Goal: Task Accomplishment & Management: Complete application form

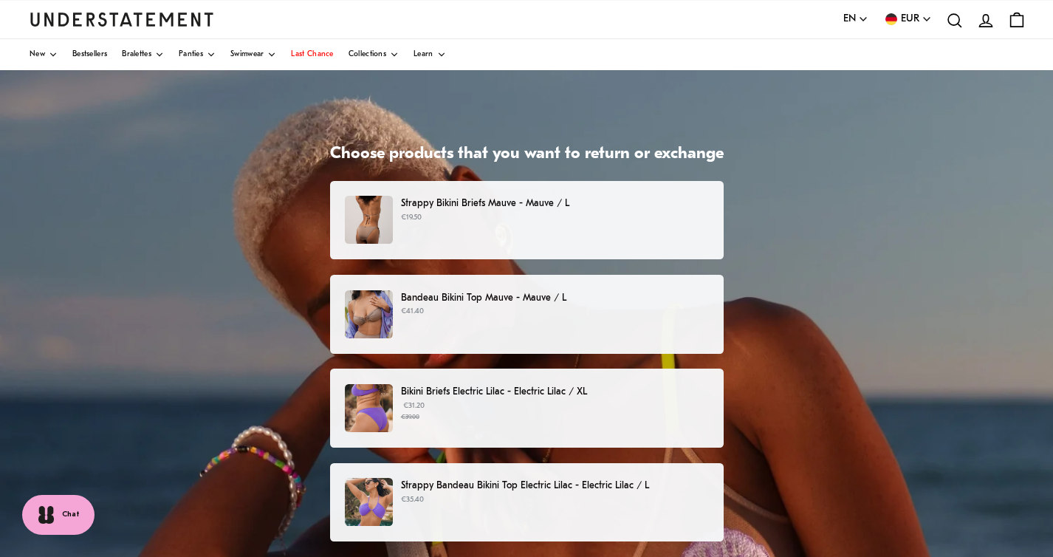
click at [616, 227] on div "Strappy Bikini Briefs Mauve - Mauve / L €19.50" at bounding box center [526, 220] width 363 height 48
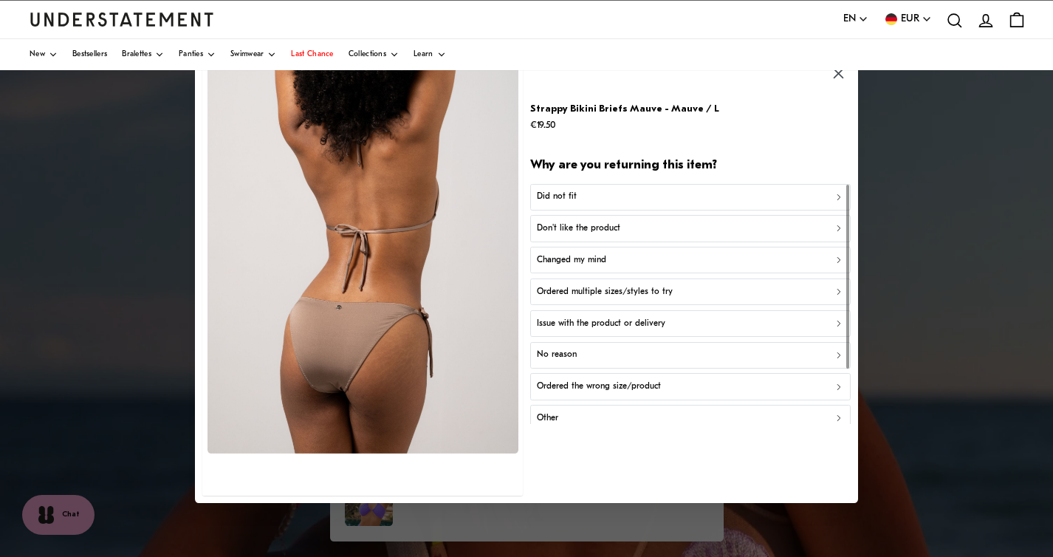
click at [595, 198] on div "Did not fit" at bounding box center [690, 197] width 307 height 14
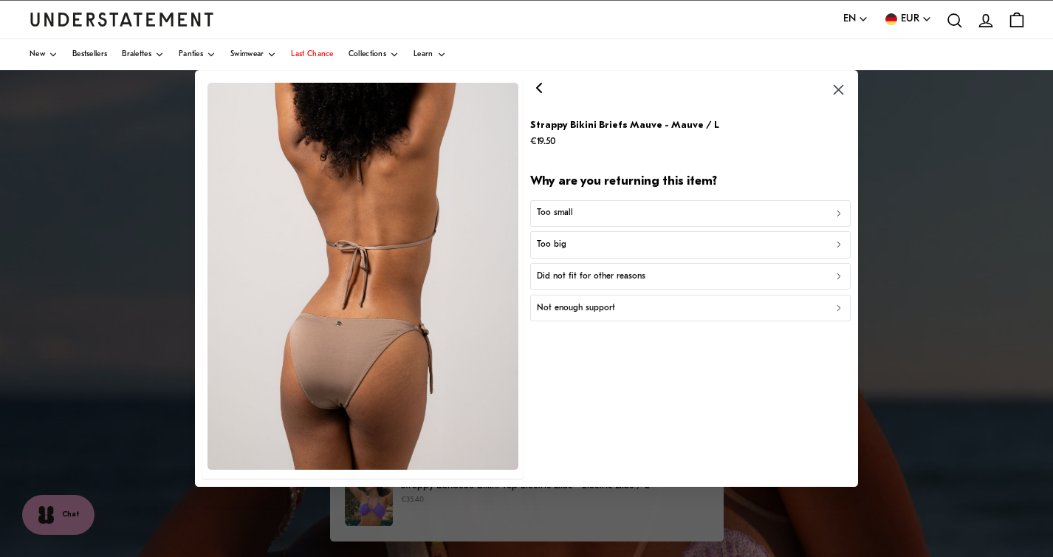
click at [591, 213] on div "Too small" at bounding box center [690, 214] width 307 height 14
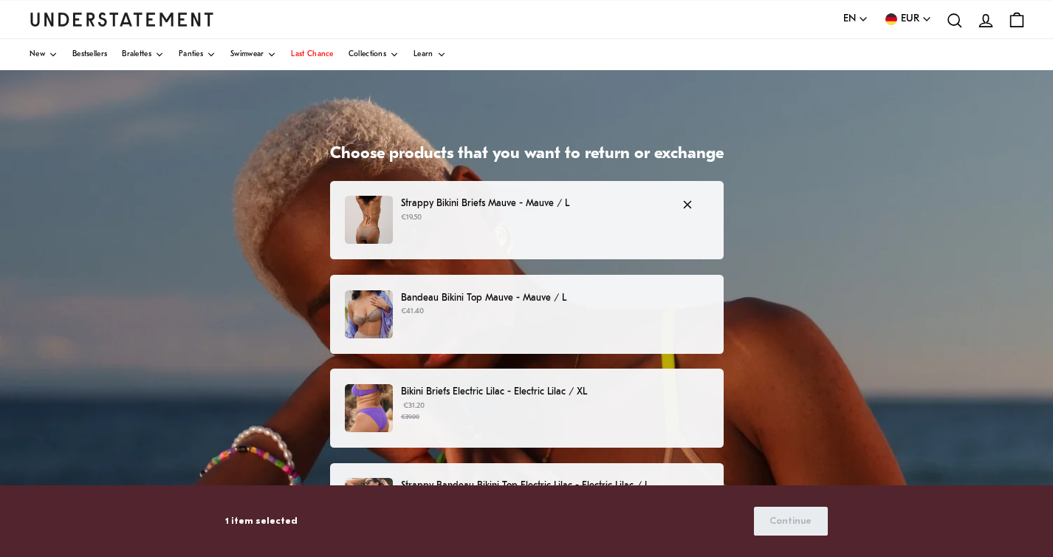
click at [538, 220] on p "€19.50" at bounding box center [534, 218] width 266 height 12
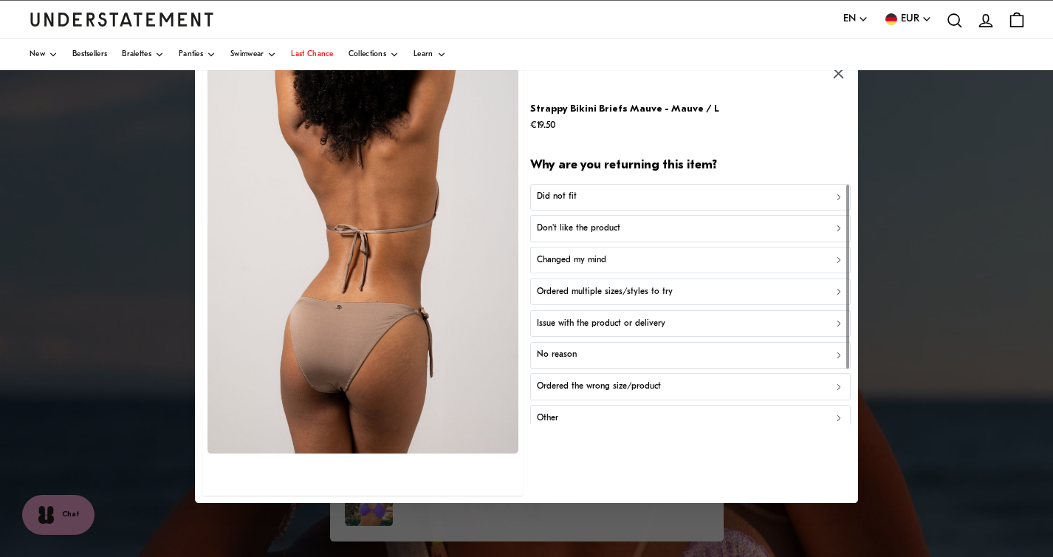
click at [597, 193] on div "Did not fit" at bounding box center [690, 197] width 307 height 14
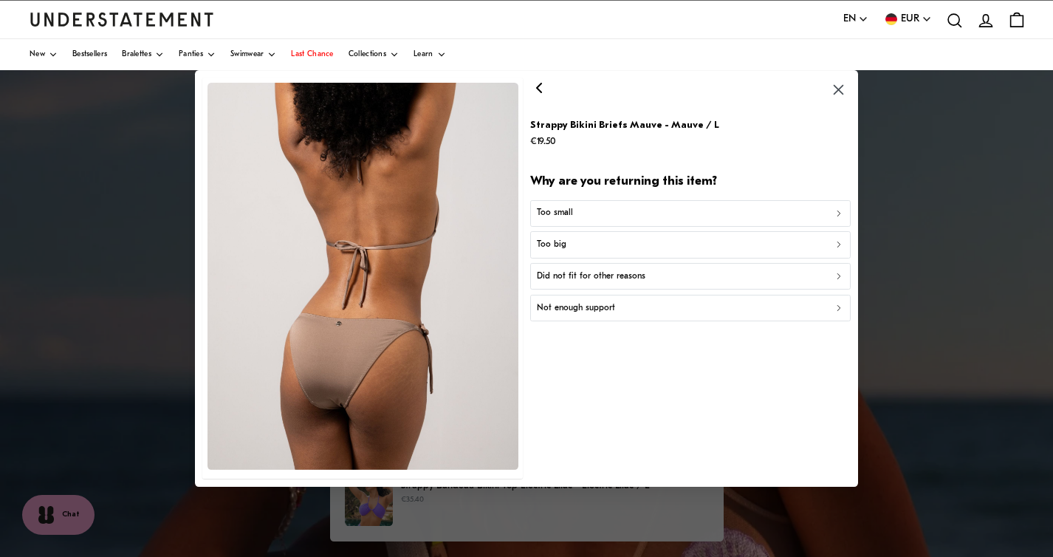
click at [586, 218] on div "Too small" at bounding box center [690, 214] width 307 height 14
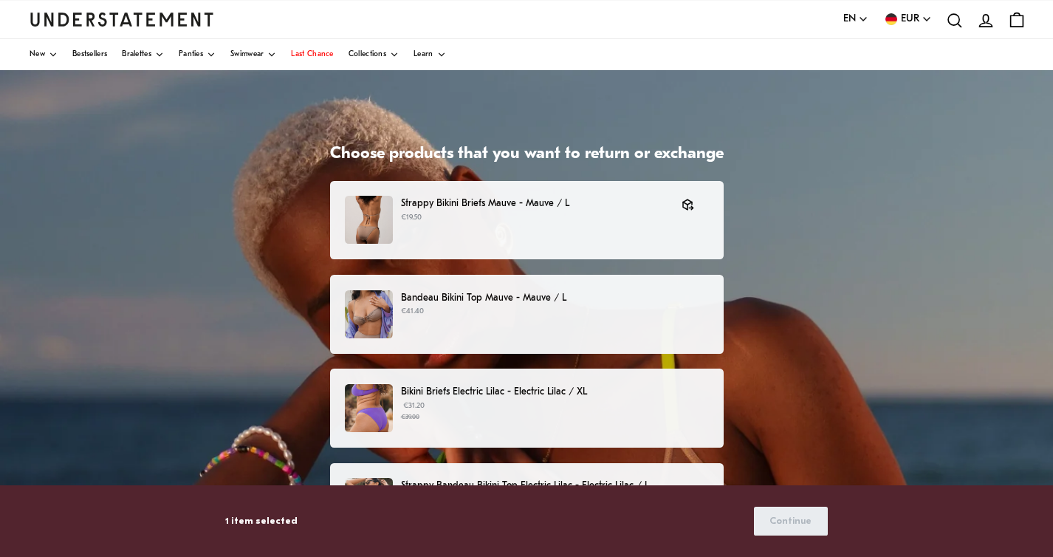
click at [557, 305] on p "Bandeau Bikini Top Mauve - Mauve / L" at bounding box center [554, 298] width 307 height 16
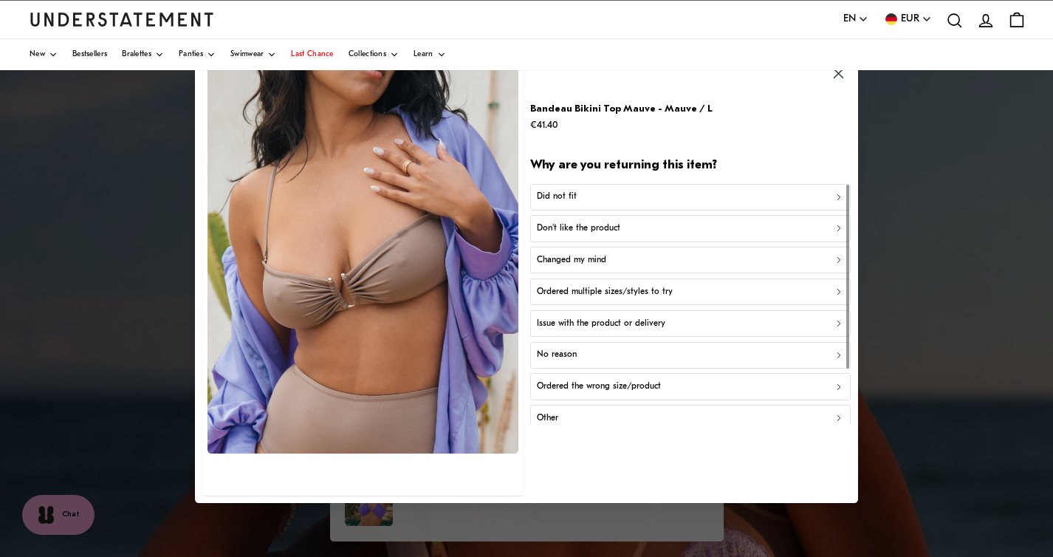
click at [607, 193] on div "Did not fit" at bounding box center [690, 197] width 307 height 14
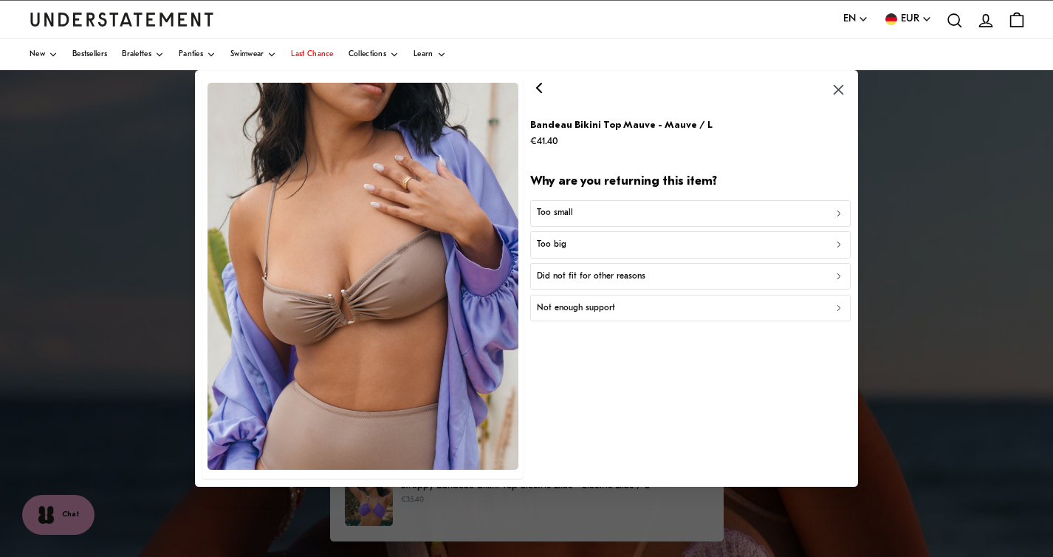
click at [601, 213] on div "Too small" at bounding box center [690, 214] width 307 height 14
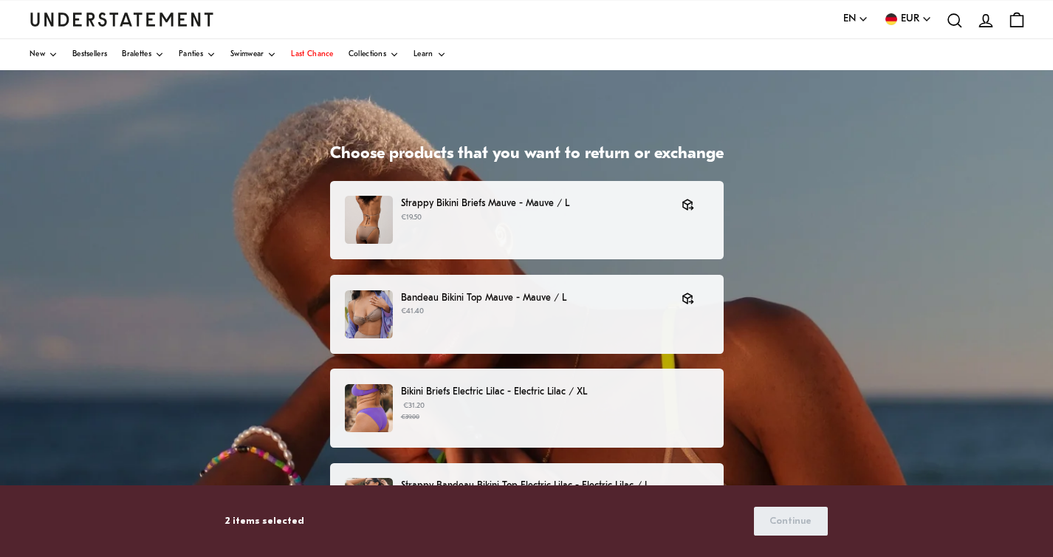
click at [511, 402] on p "€31.20 €39.00" at bounding box center [554, 411] width 307 height 22
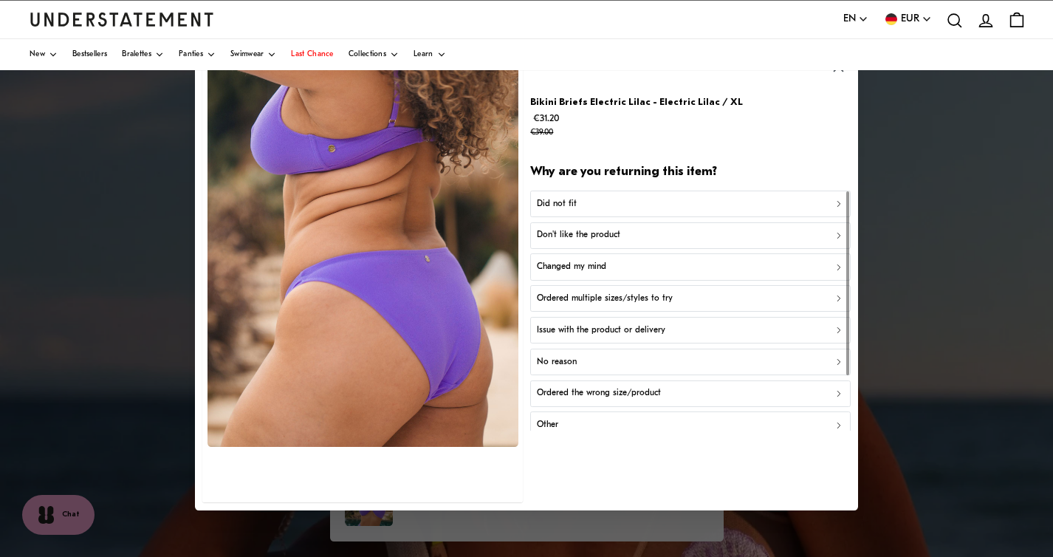
click at [619, 235] on div "Don't like the product" at bounding box center [690, 235] width 307 height 14
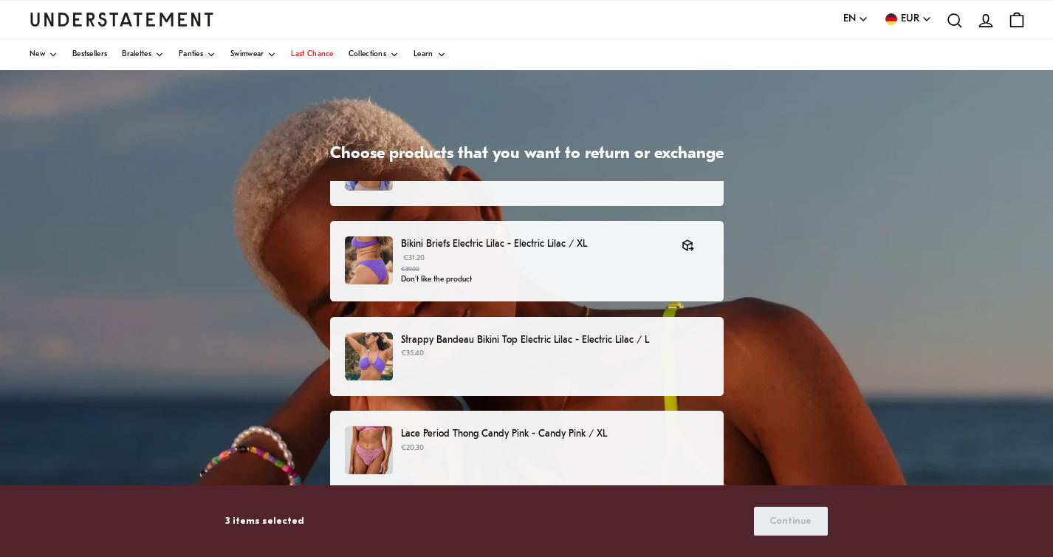
scroll to position [162, 0]
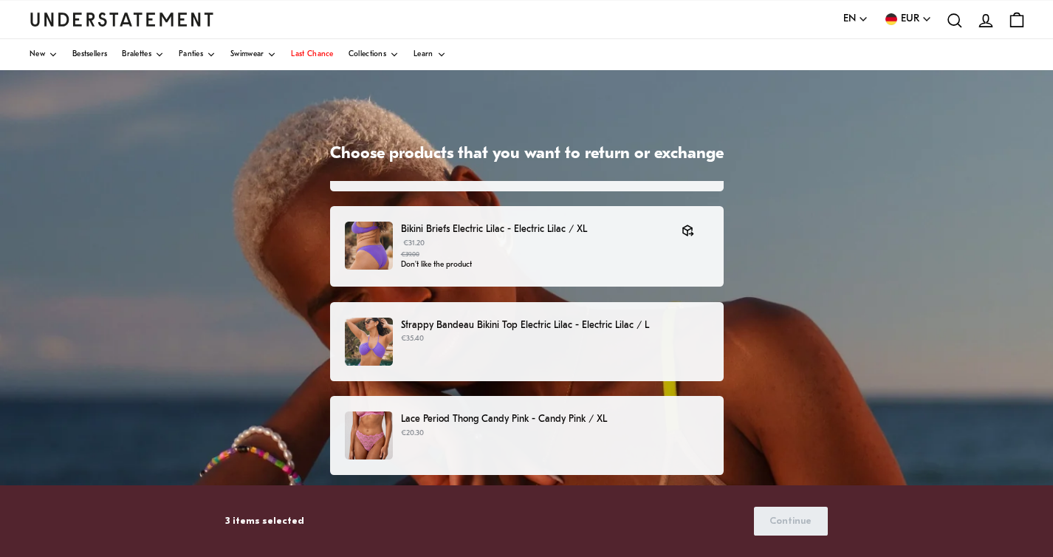
click at [566, 322] on p "Strappy Bandeau Bikini Top Electric Lilac - Electric Lilac / L" at bounding box center [554, 326] width 307 height 16
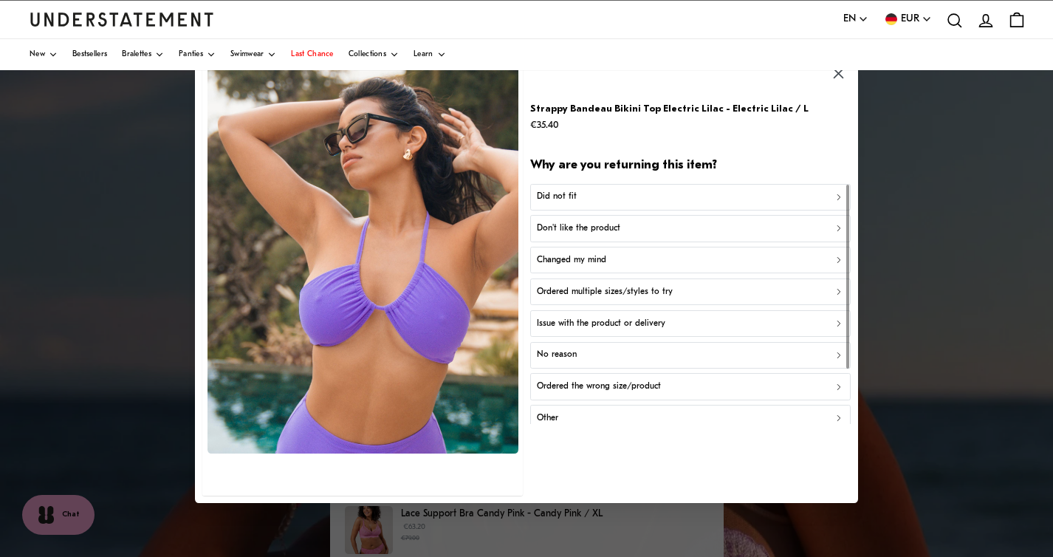
click at [592, 234] on p "Don't like the product" at bounding box center [578, 229] width 83 height 14
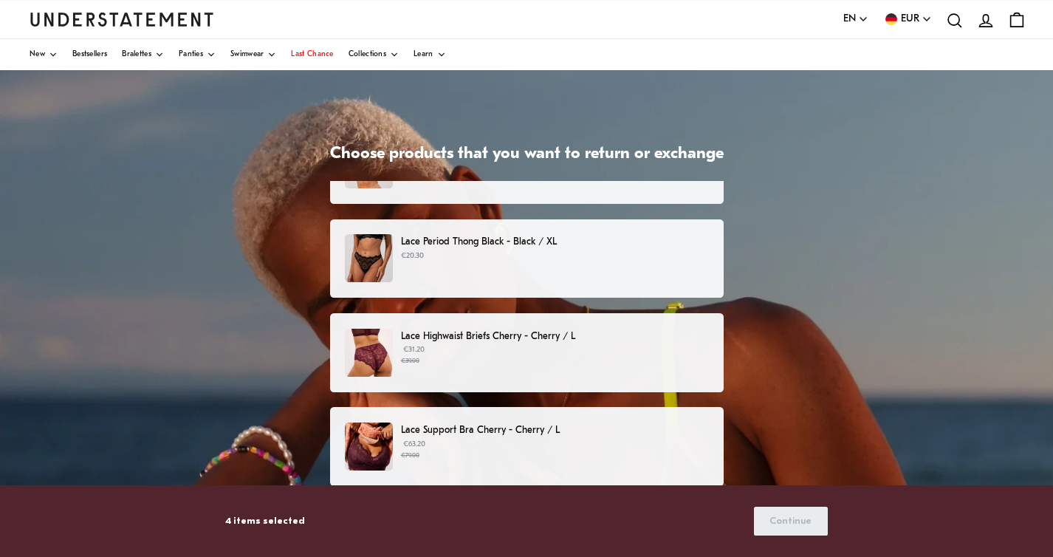
scroll to position [1096, 0]
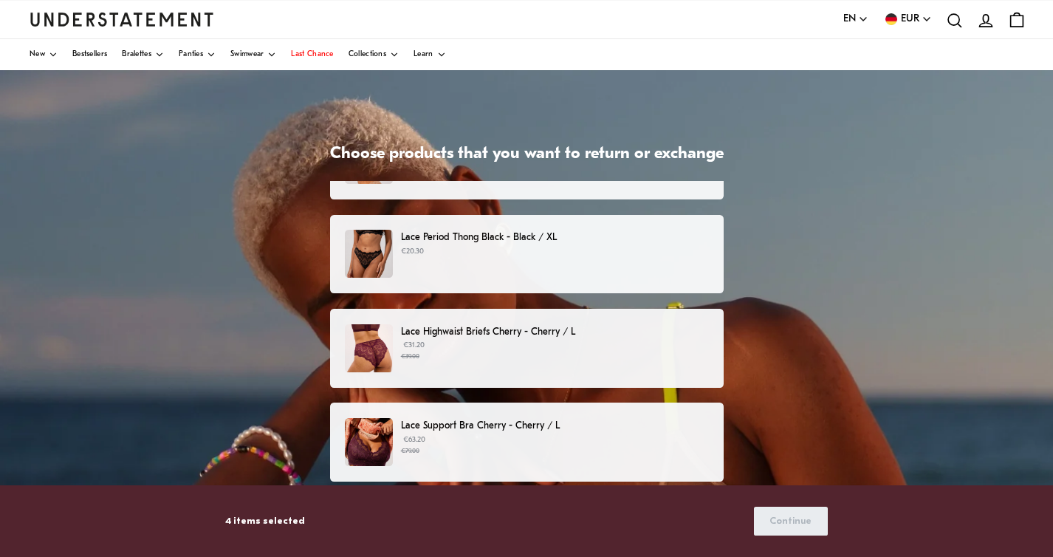
click at [587, 339] on p "Lace Highwaist Briefs Cherry - Cherry / L" at bounding box center [554, 332] width 307 height 16
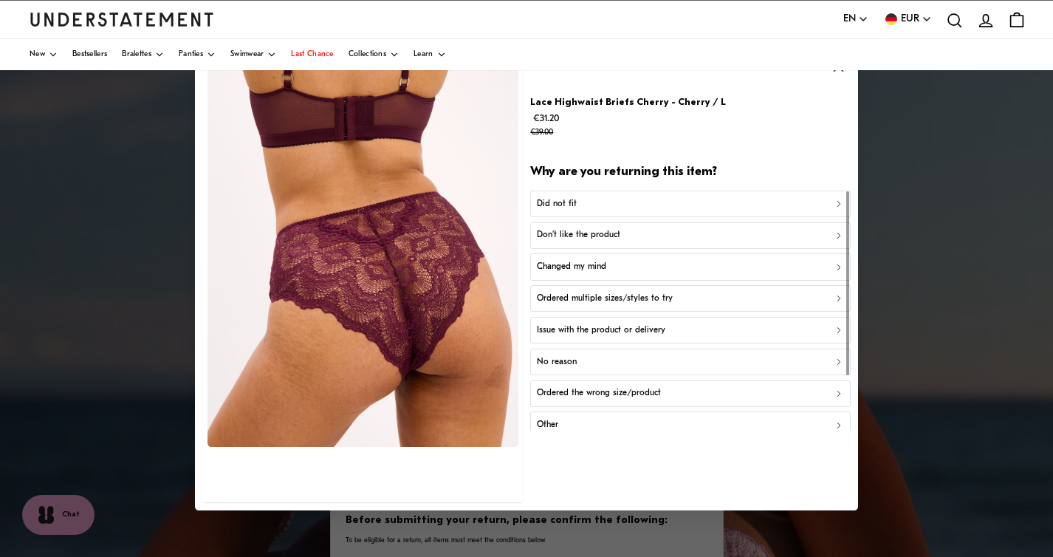
click at [619, 232] on div "Don't like the product" at bounding box center [690, 235] width 307 height 14
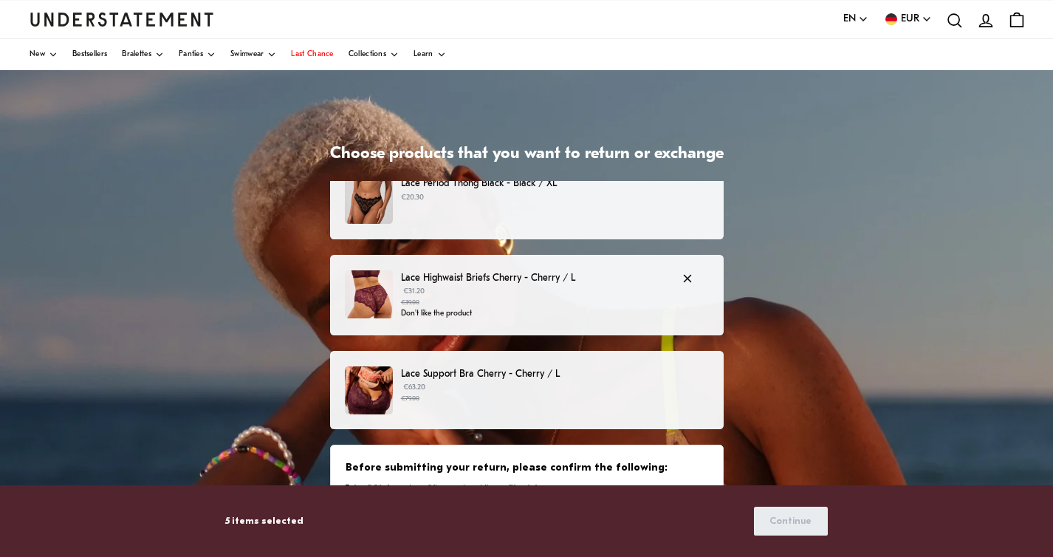
scroll to position [1155, 0]
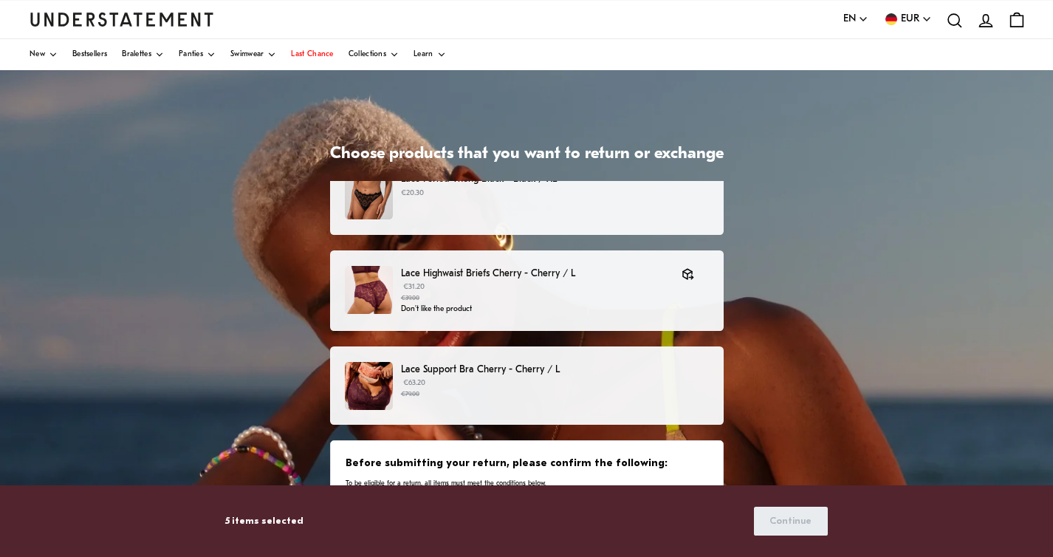
click at [541, 394] on small "€79.00" at bounding box center [554, 394] width 307 height 10
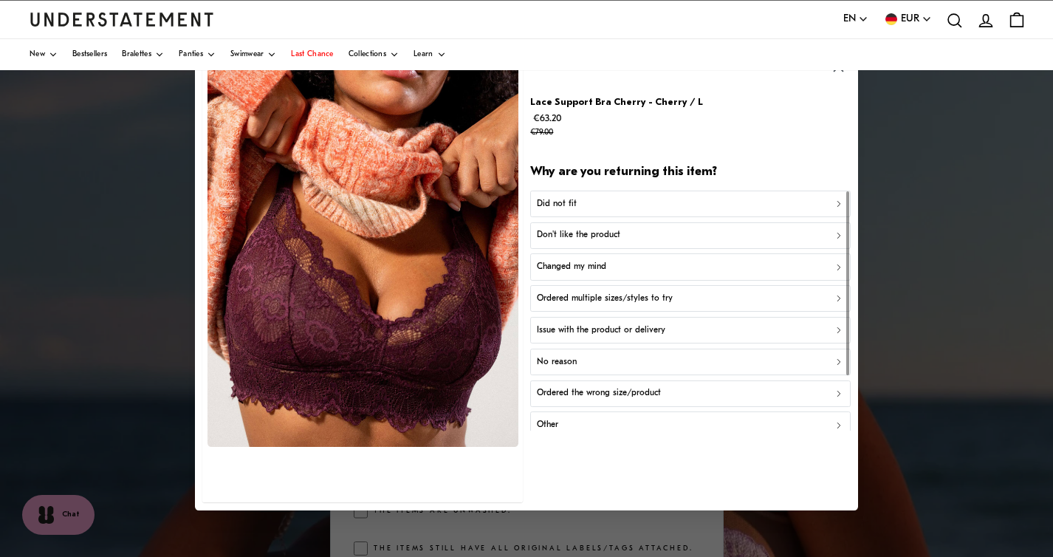
click at [661, 205] on div "Did not fit" at bounding box center [690, 203] width 307 height 14
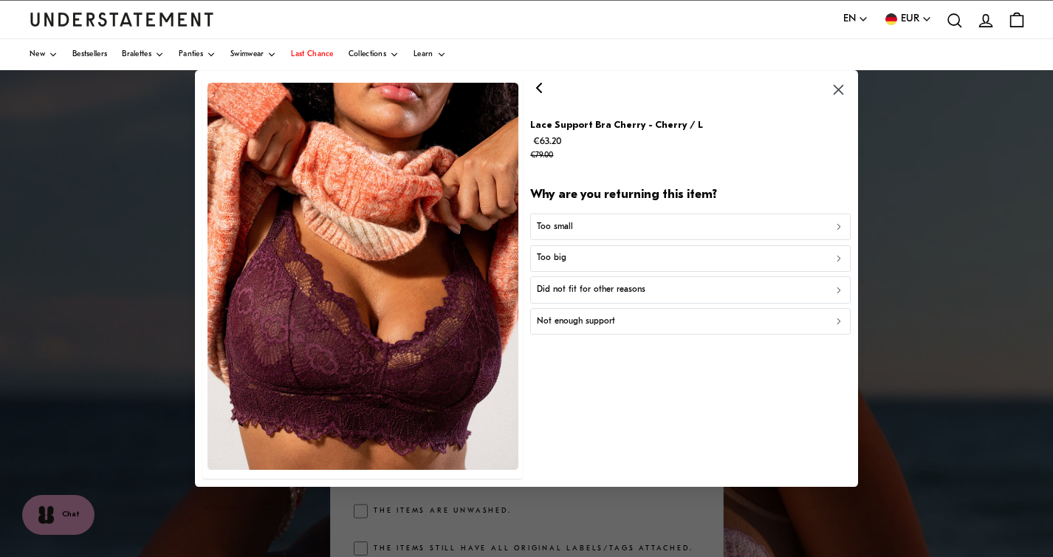
click at [636, 230] on div "Too small" at bounding box center [690, 227] width 307 height 14
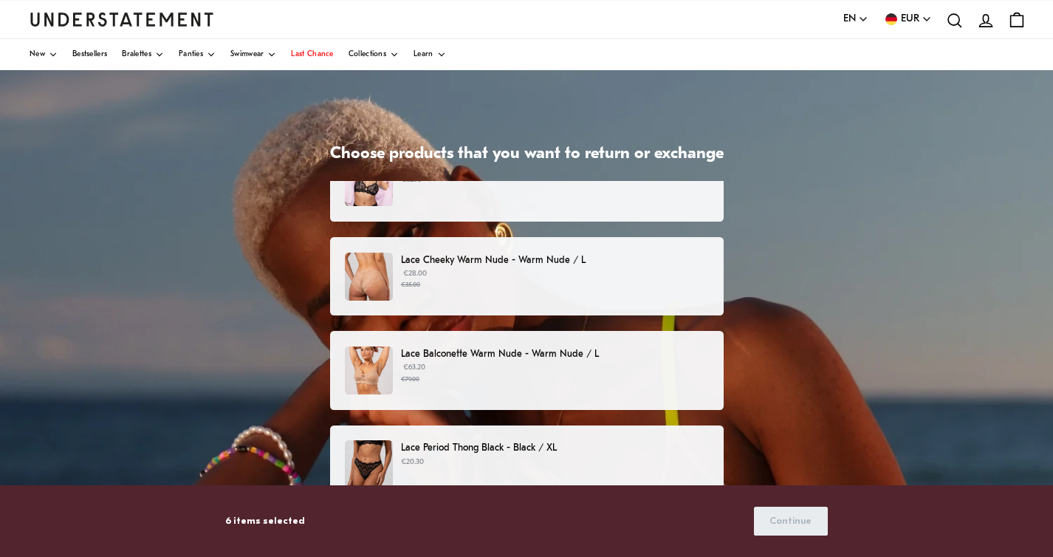
scroll to position [881, 0]
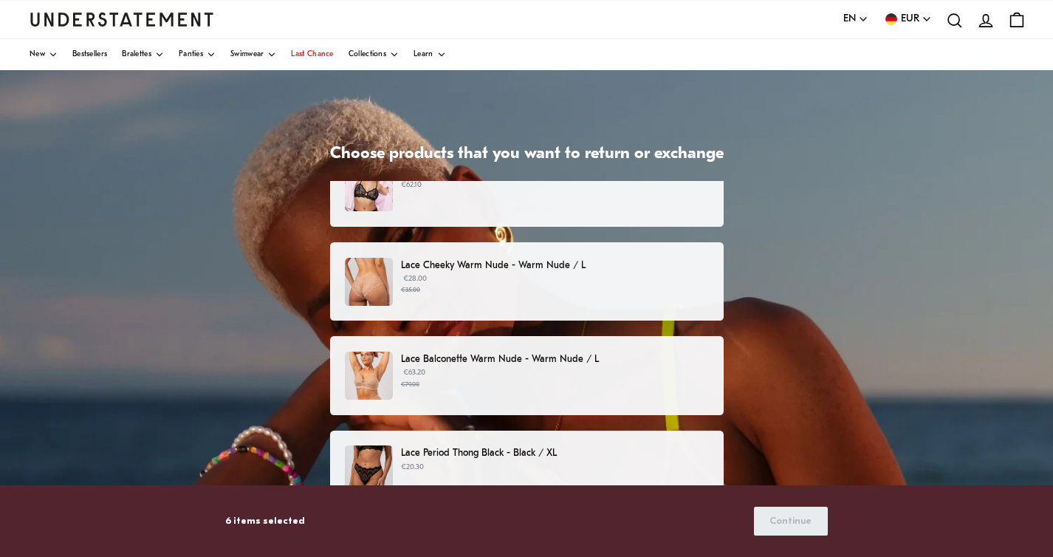
click at [553, 267] on p "Lace Cheeky Warm Nude - Warm Nude / L" at bounding box center [554, 266] width 307 height 16
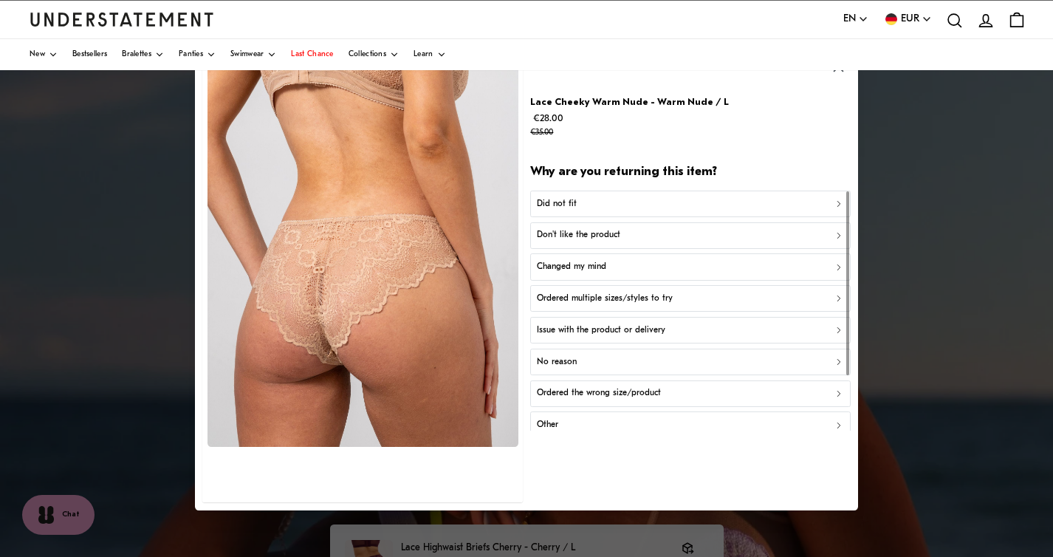
click at [605, 234] on p "Don't like the product" at bounding box center [578, 235] width 83 height 14
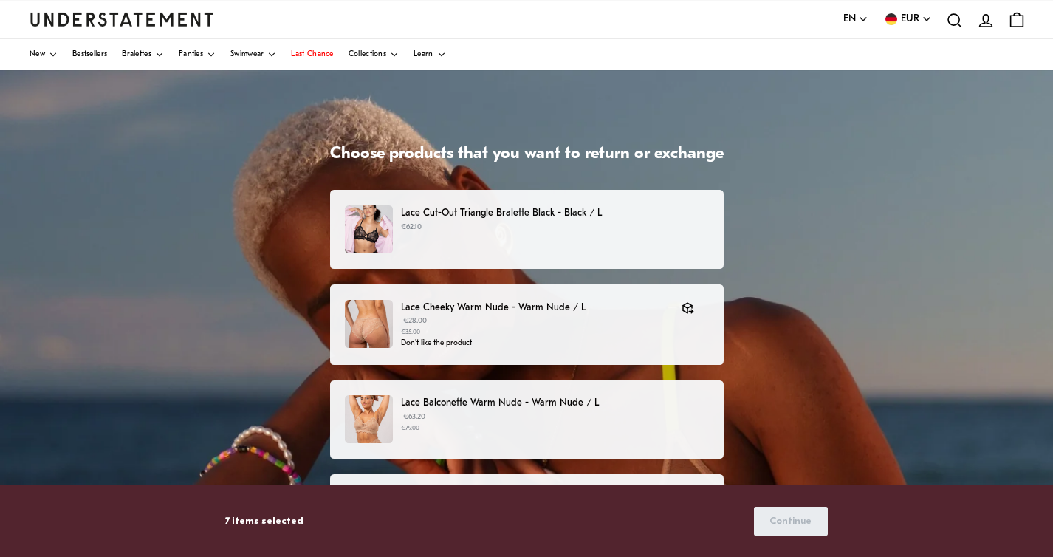
scroll to position [854, 0]
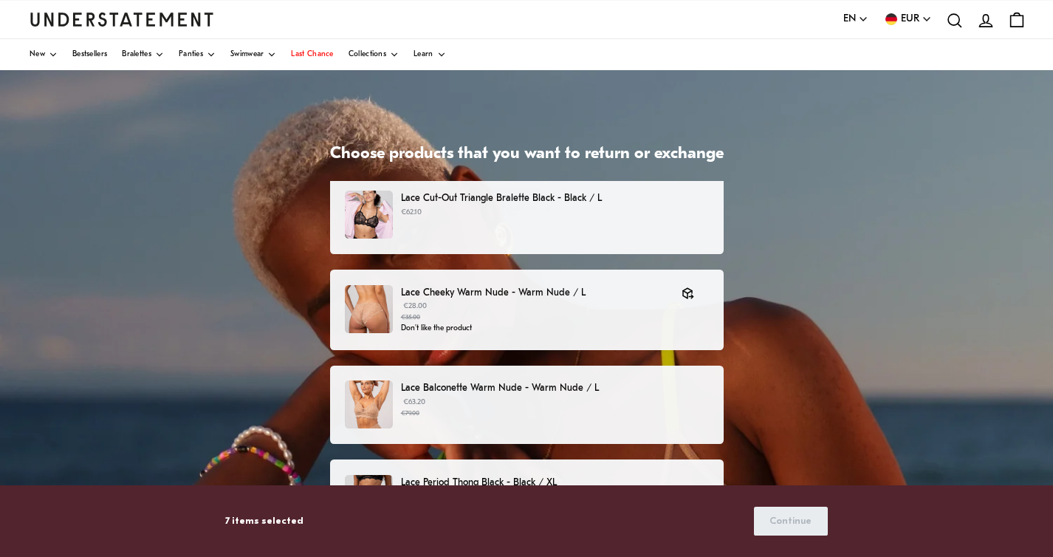
click at [566, 411] on small "€79.00" at bounding box center [554, 413] width 307 height 10
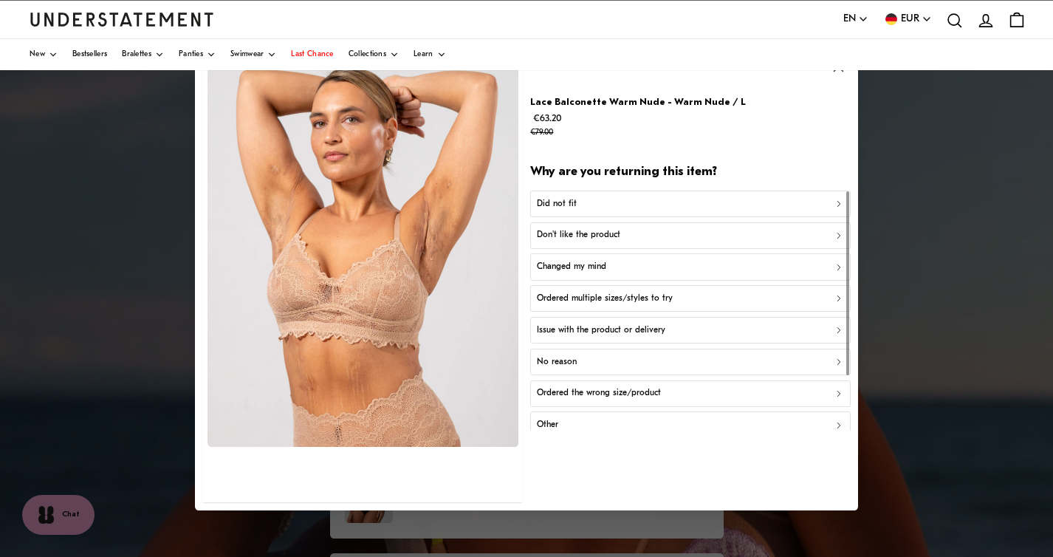
click at [593, 203] on div "Did not fit" at bounding box center [690, 203] width 307 height 14
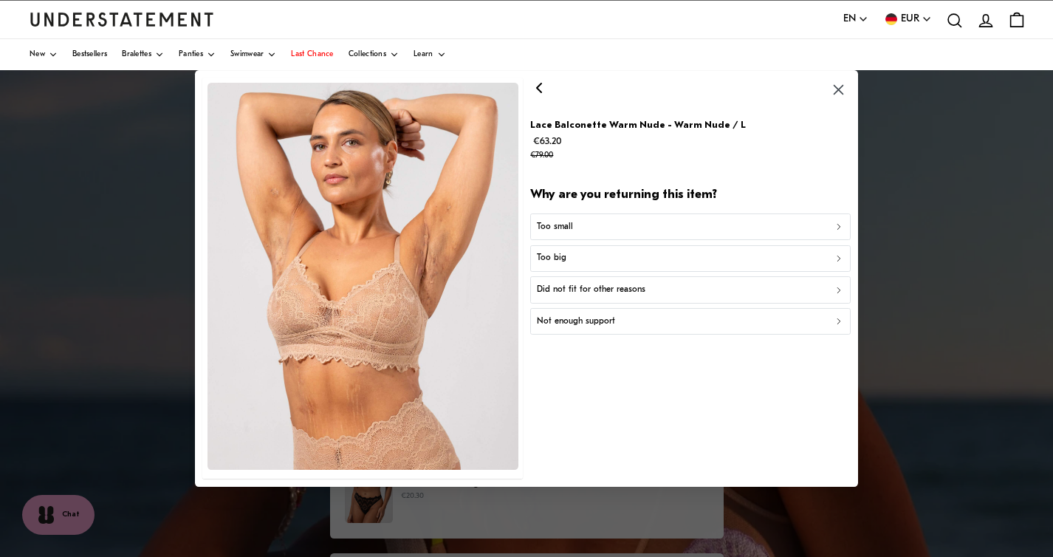
click at [583, 229] on div "Too small" at bounding box center [690, 227] width 307 height 14
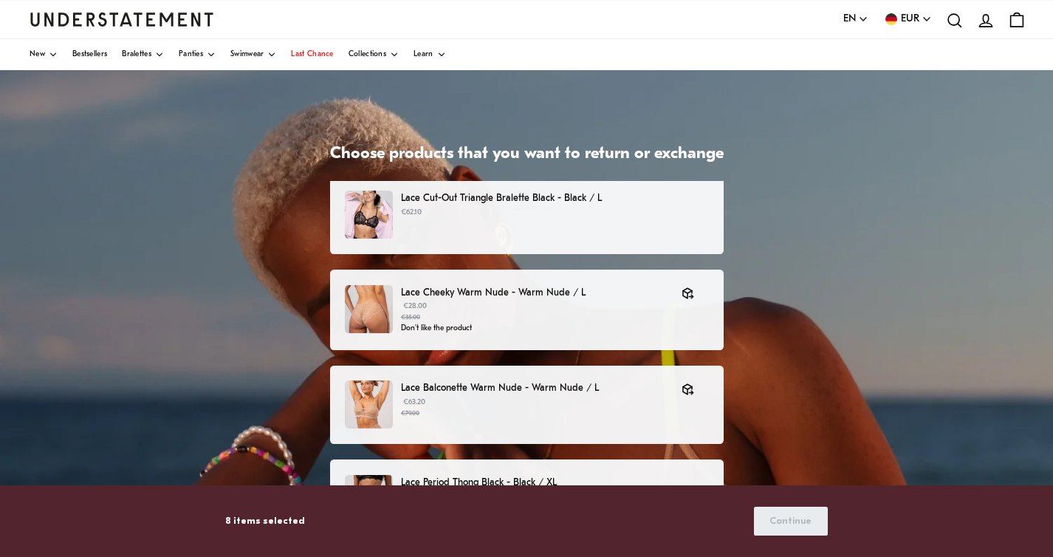
click at [583, 229] on div "Lace Cut-Out Triangle Bralette Black - Black / L €62.10" at bounding box center [526, 215] width 363 height 48
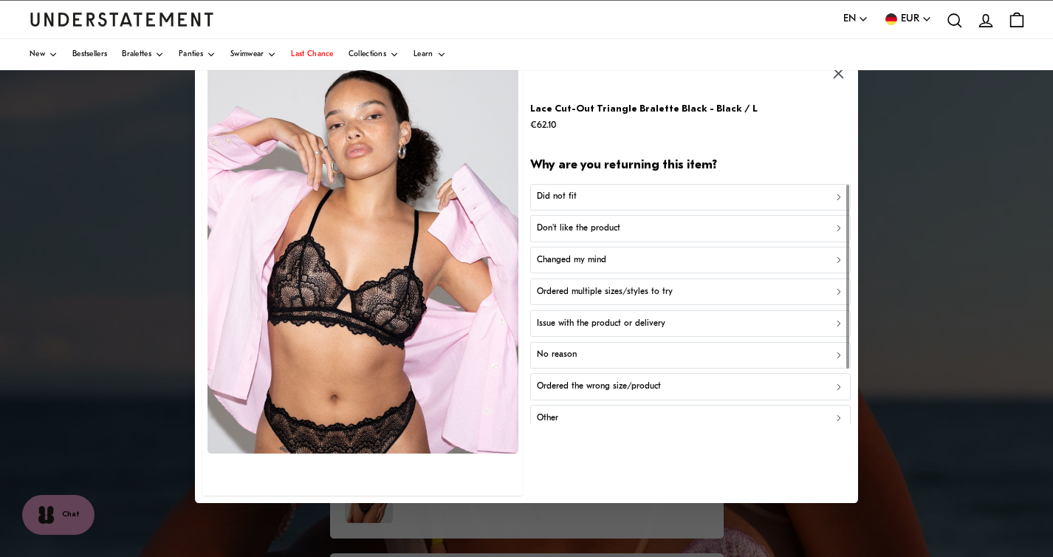
click at [592, 202] on div "Did not fit" at bounding box center [690, 197] width 307 height 14
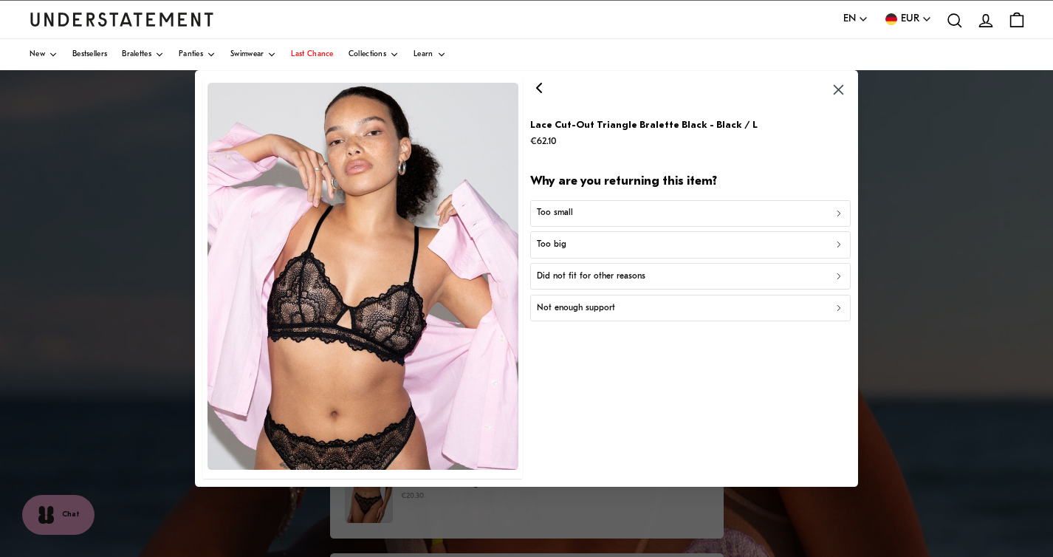
click at [636, 213] on div "Too small" at bounding box center [690, 214] width 307 height 14
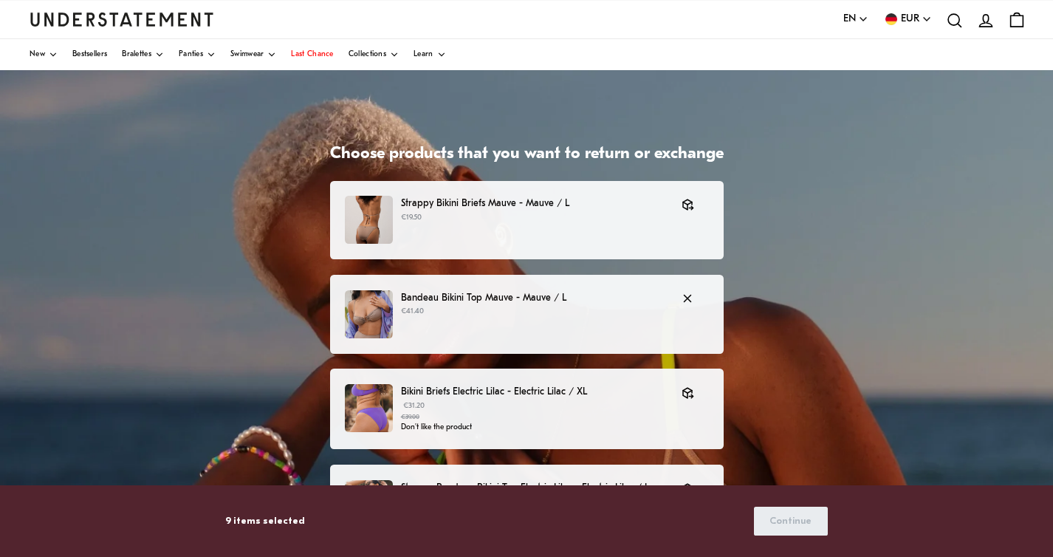
scroll to position [46, 0]
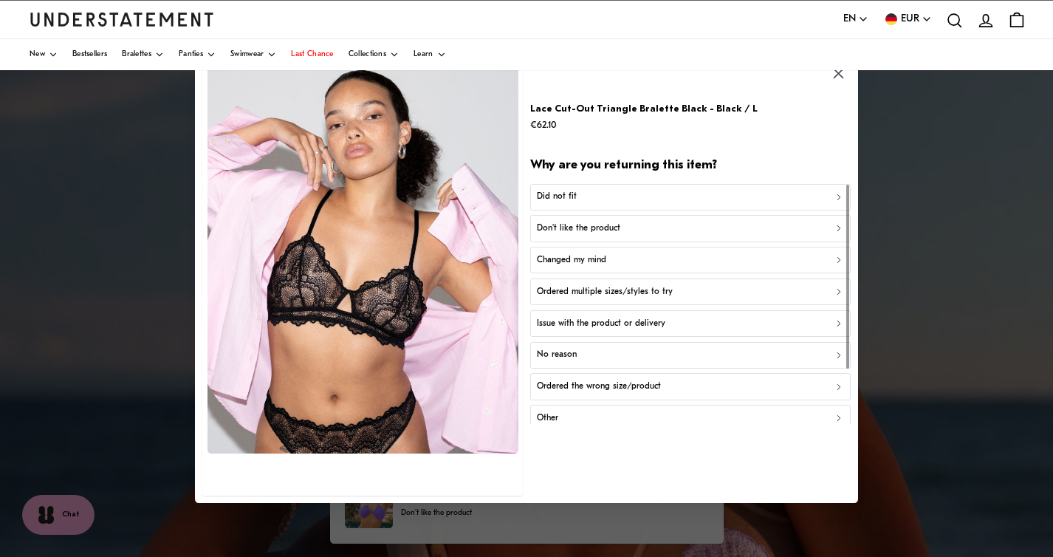
click at [836, 71] on icon "button" at bounding box center [839, 74] width 10 height 10
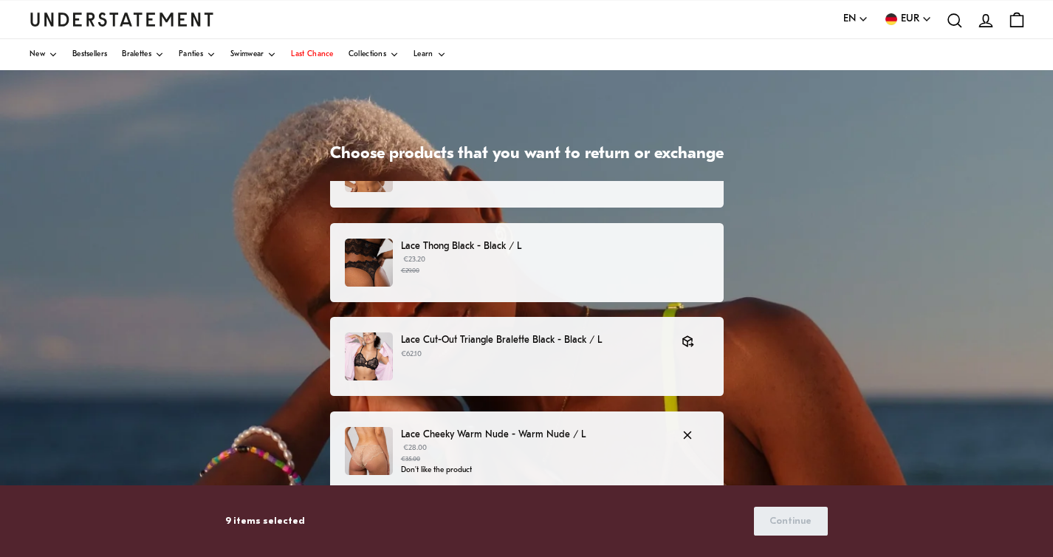
scroll to position [703, 0]
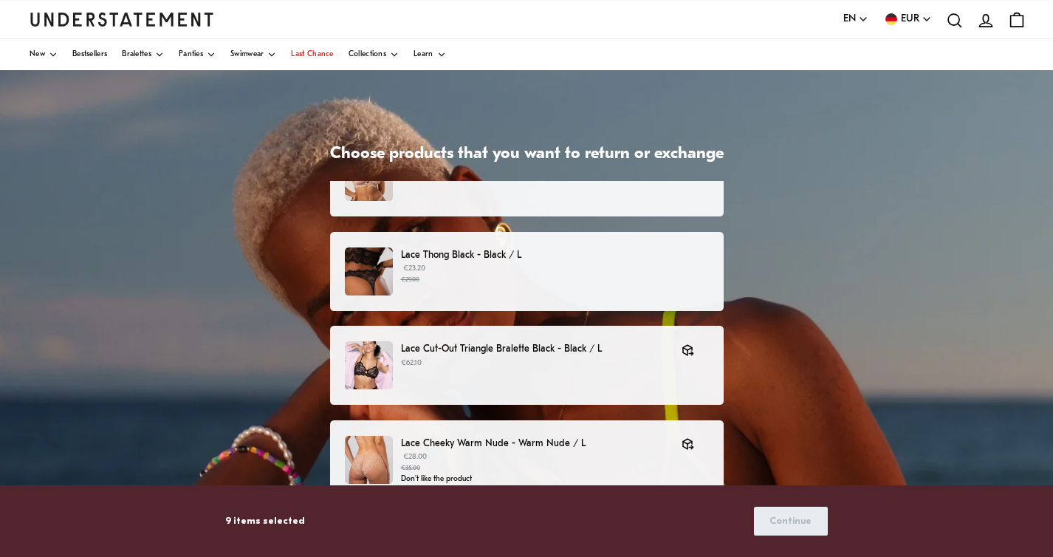
click at [585, 284] on small "€29.00" at bounding box center [554, 280] width 307 height 10
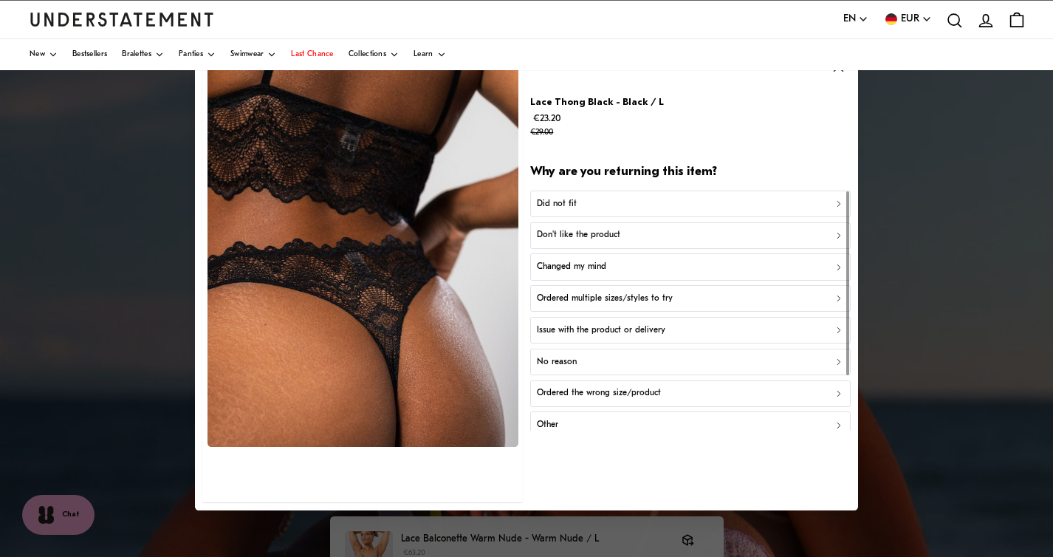
click at [611, 238] on p "Don't like the product" at bounding box center [578, 235] width 83 height 14
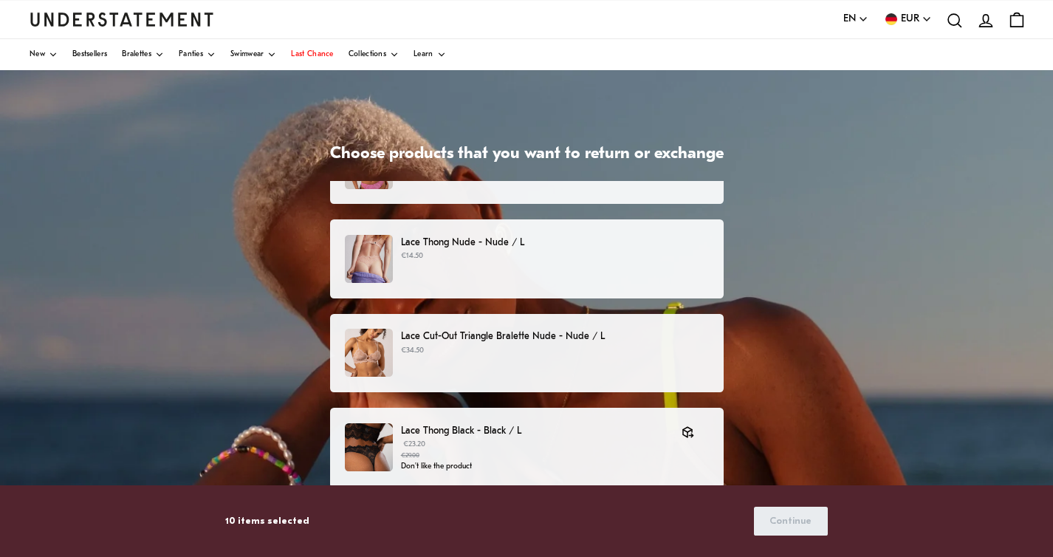
scroll to position [515, 0]
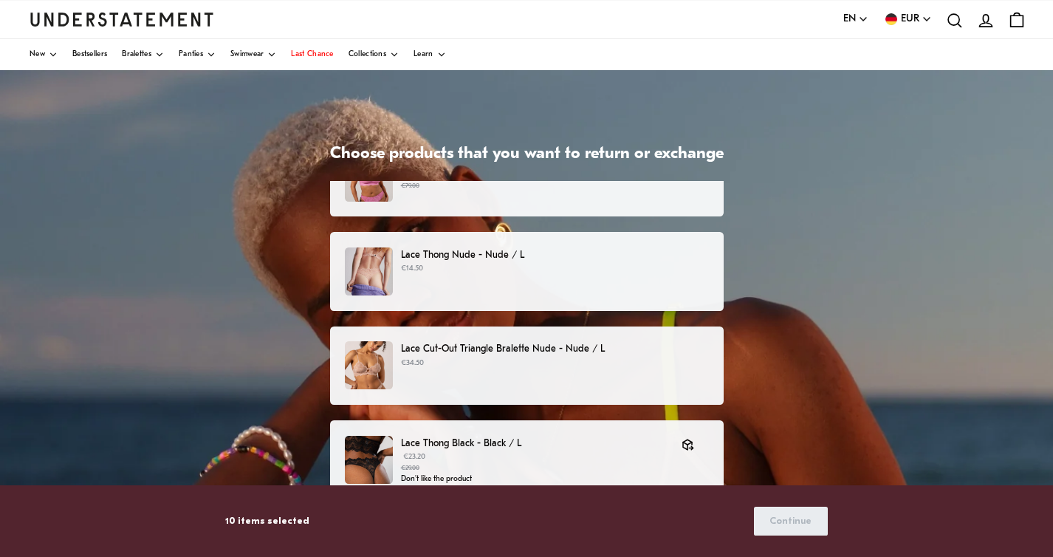
click at [581, 370] on div "Lace Cut-Out Triangle Bralette Nude - Nude / L €34.50" at bounding box center [526, 365] width 363 height 48
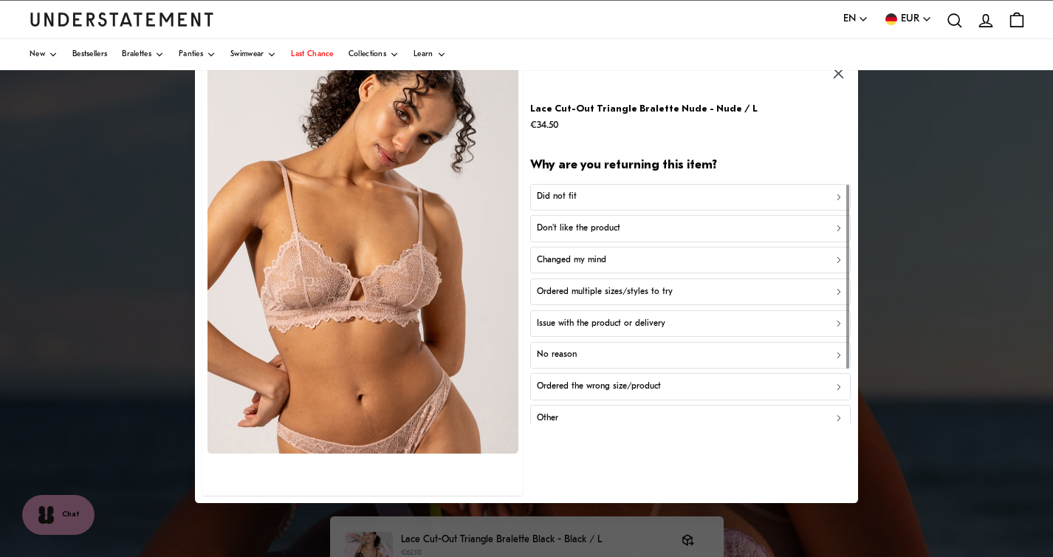
click at [594, 227] on p "Don't like the product" at bounding box center [578, 229] width 83 height 14
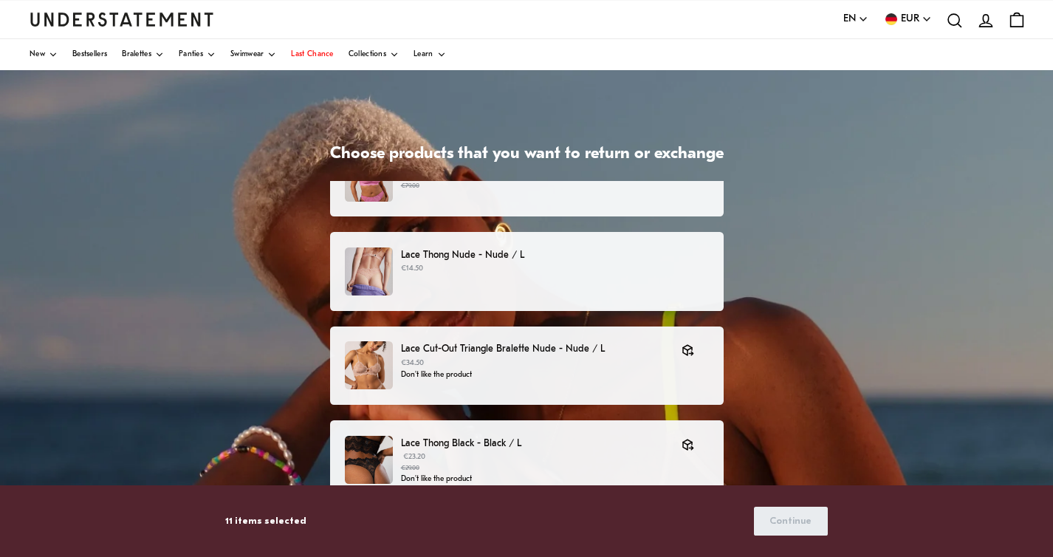
click at [622, 271] on p "€14.50" at bounding box center [554, 269] width 307 height 12
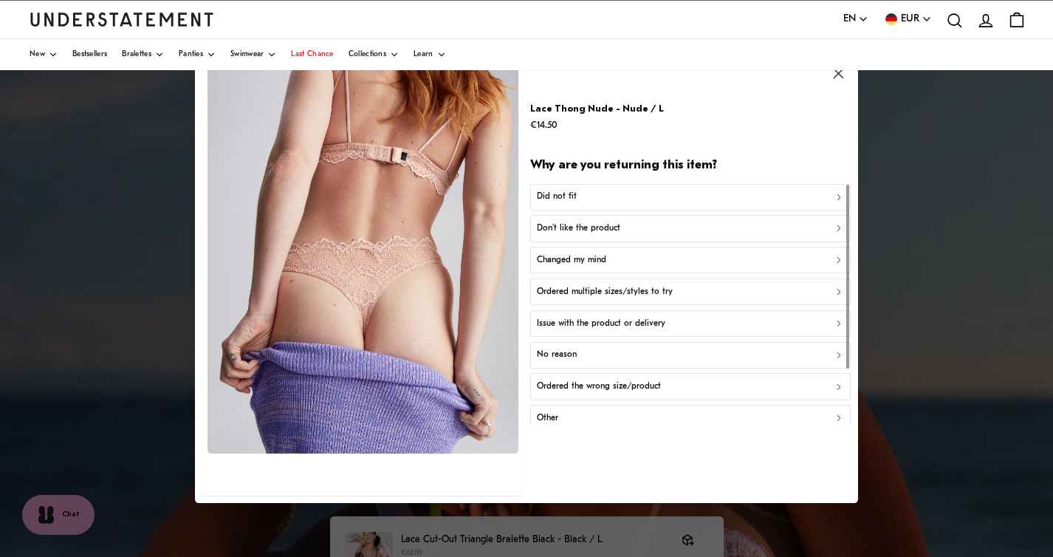
click at [600, 230] on p "Don't like the product" at bounding box center [578, 229] width 83 height 14
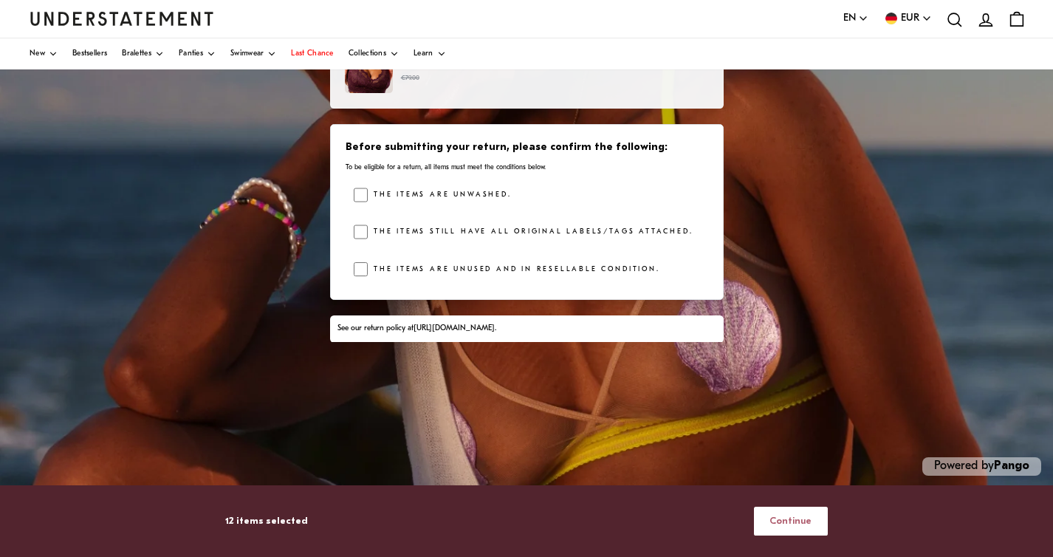
scroll to position [252, 0]
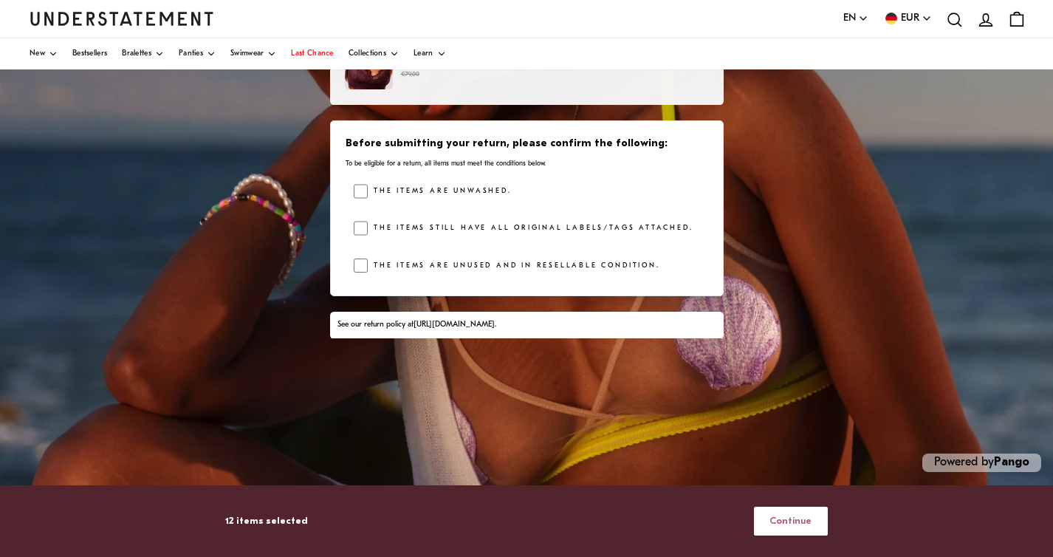
click at [786, 538] on div "12 items selected Continue" at bounding box center [526, 520] width 603 height 38
click at [784, 518] on span "Continue" at bounding box center [790, 520] width 42 height 27
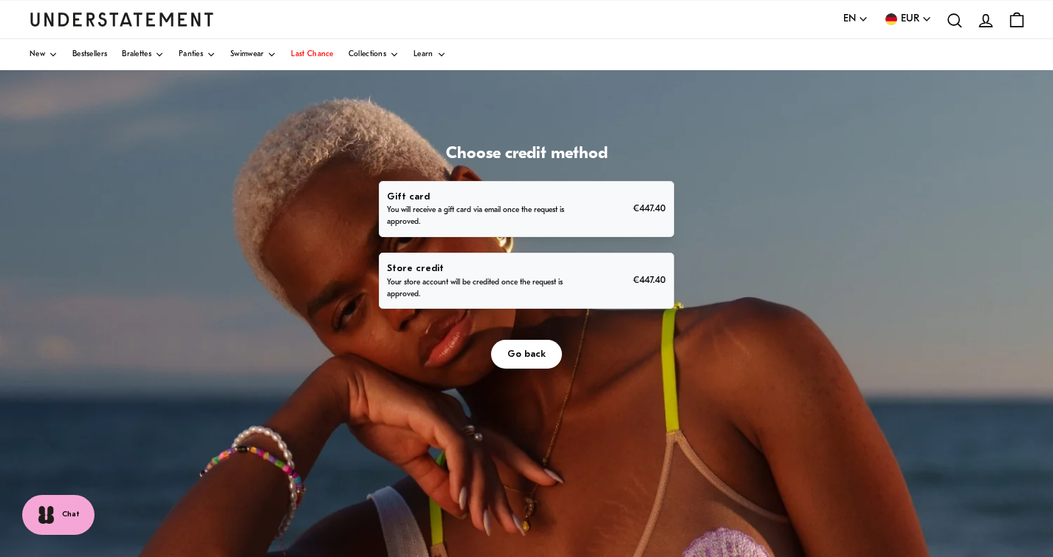
click at [486, 288] on p "Your store account will be credited once the request is approved." at bounding box center [479, 289] width 184 height 24
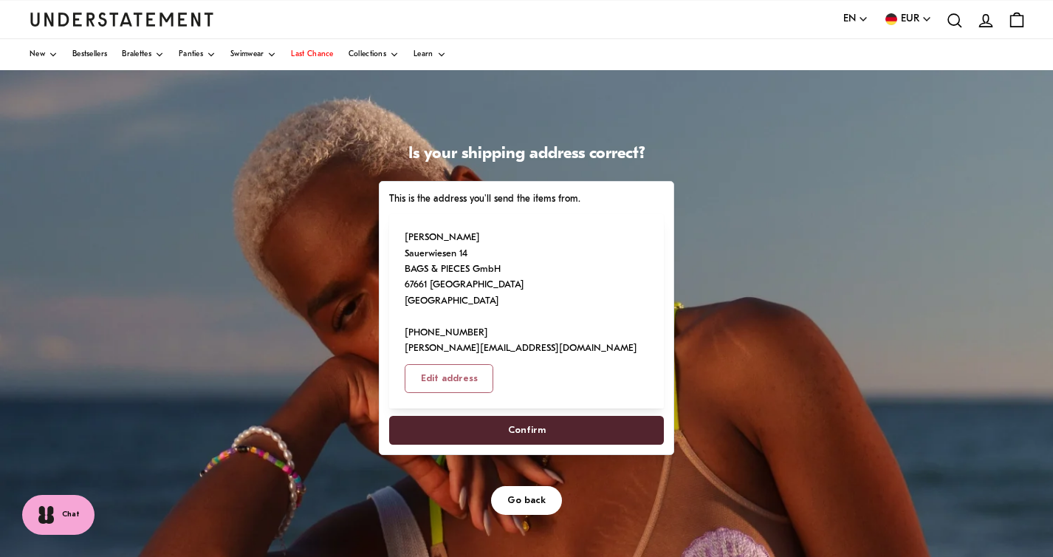
click at [515, 487] on span "Go back" at bounding box center [526, 500] width 38 height 27
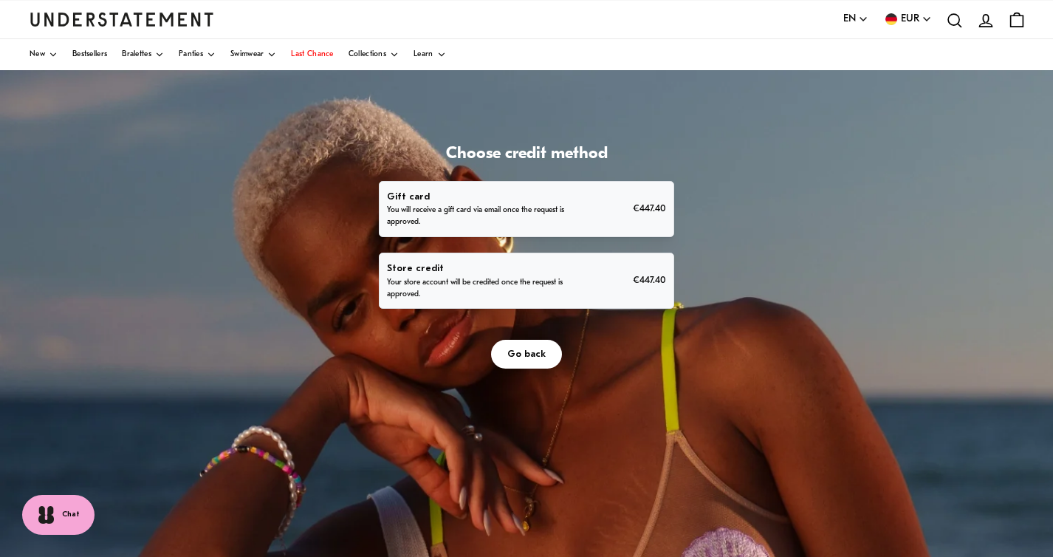
click at [560, 205] on p "You will receive a gift card via email once the request is approved." at bounding box center [479, 217] width 184 height 24
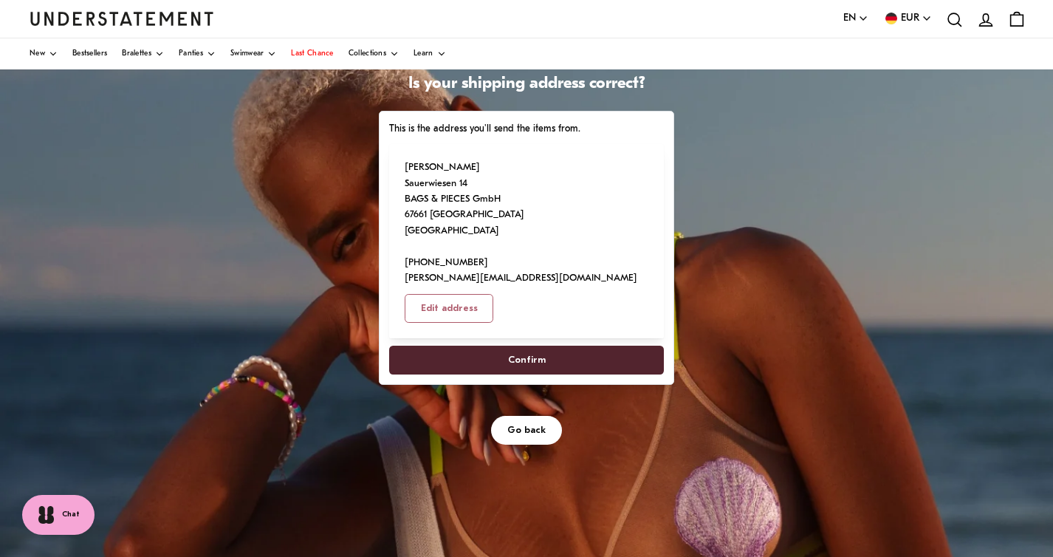
scroll to position [107, 0]
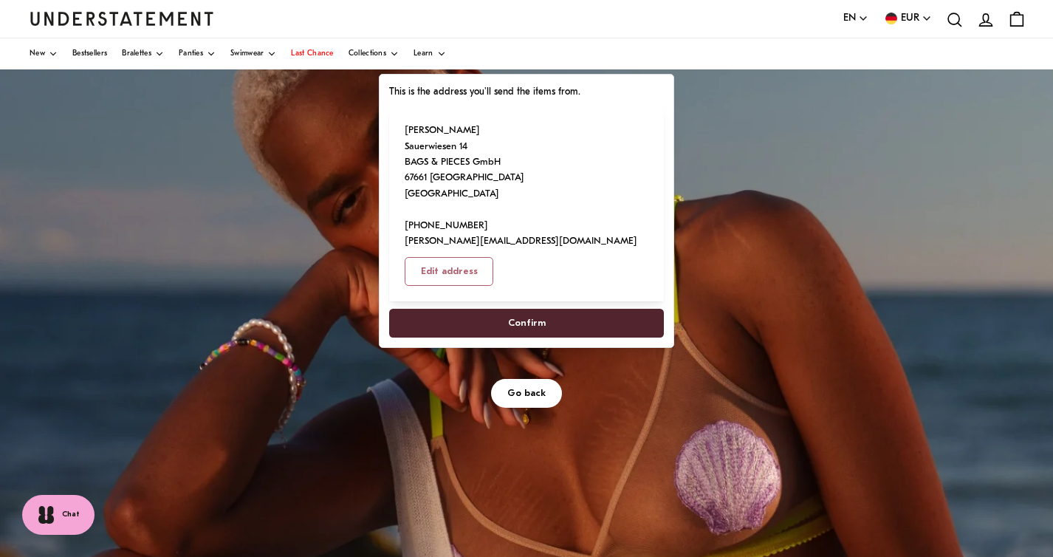
click at [547, 309] on span "Confirm" at bounding box center [526, 322] width 242 height 27
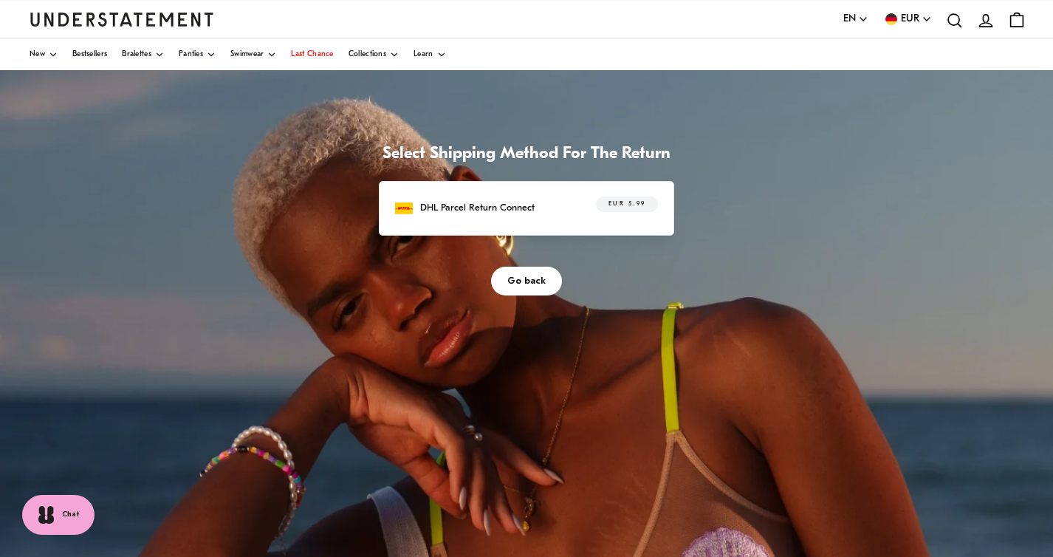
click at [535, 281] on span "Go back" at bounding box center [526, 280] width 38 height 27
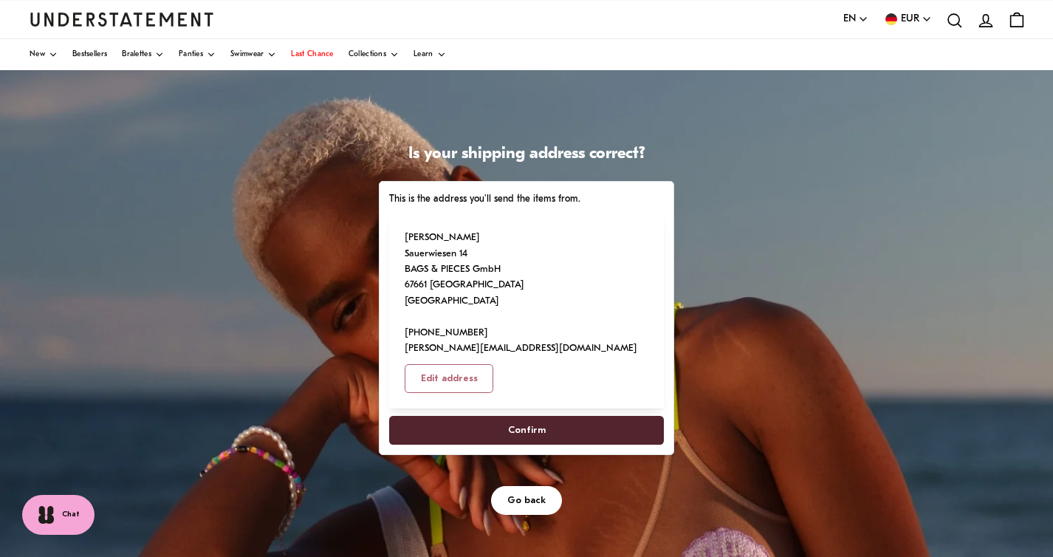
click at [568, 416] on span "Confirm" at bounding box center [526, 429] width 242 height 27
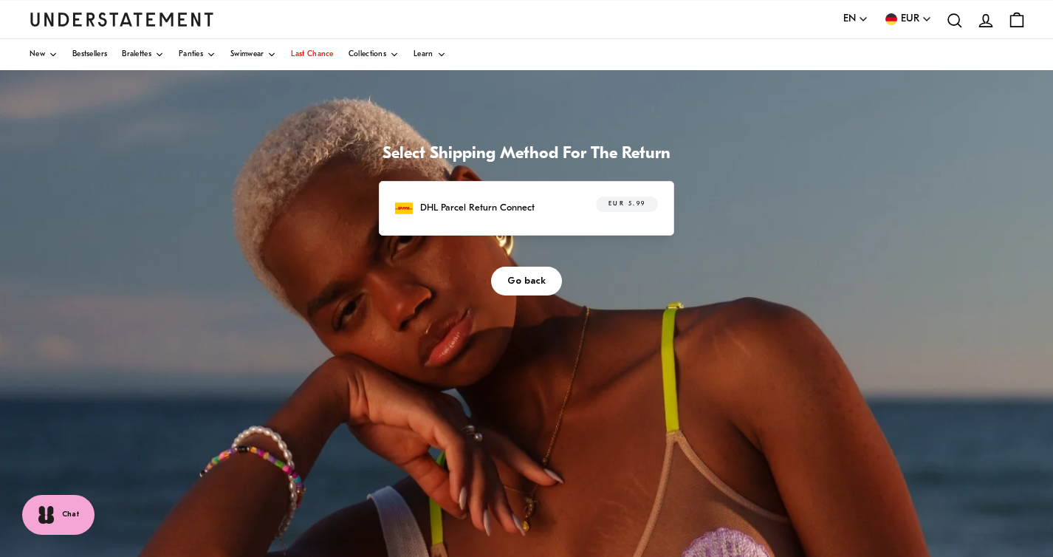
click at [639, 202] on span "EUR 5.99" at bounding box center [627, 204] width 38 height 15
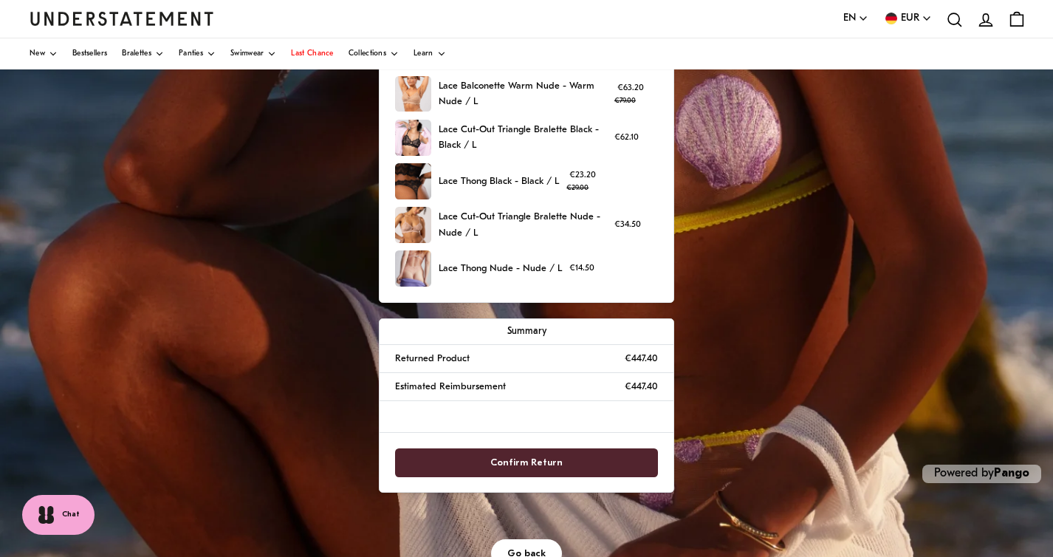
scroll to position [460, 0]
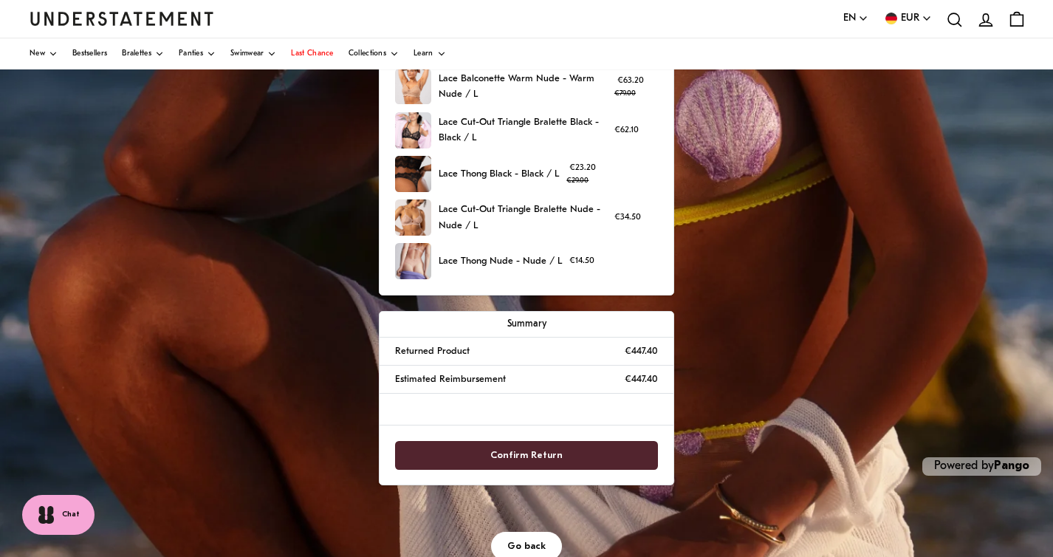
click at [540, 452] on span "Confirm Return" at bounding box center [526, 455] width 72 height 27
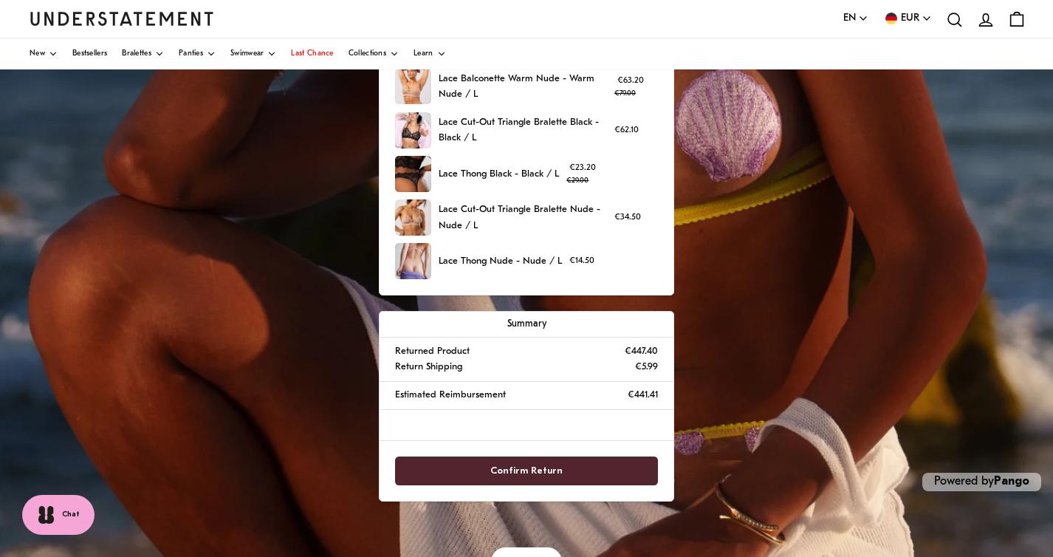
click at [538, 470] on span "Confirm Return" at bounding box center [526, 470] width 72 height 27
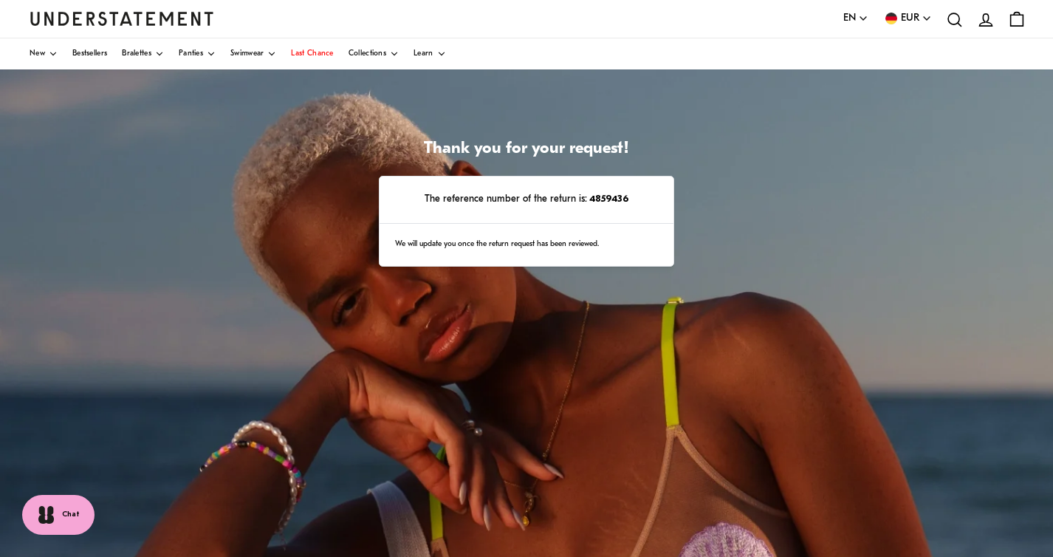
scroll to position [252, 0]
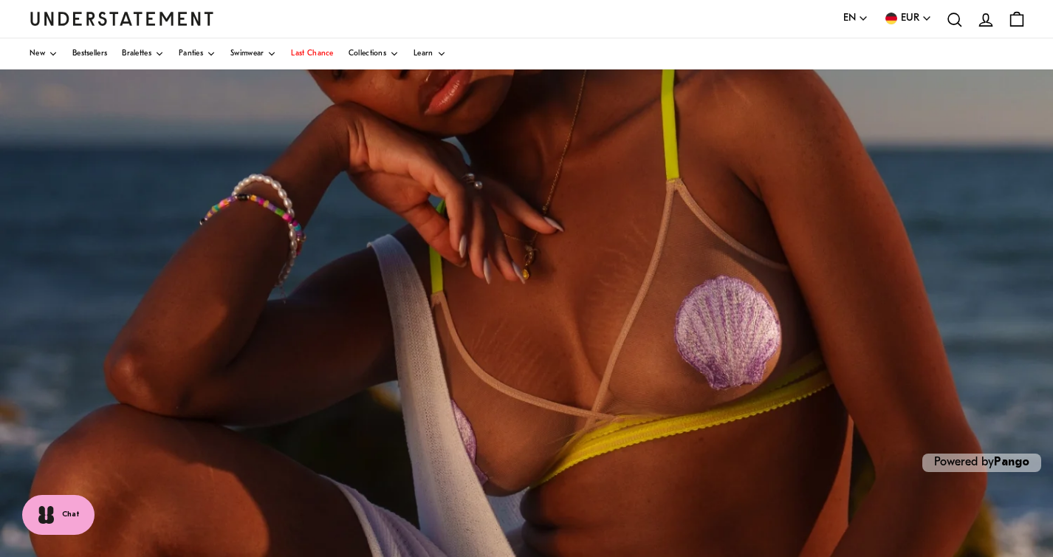
click at [63, 16] on img "Understatement Homepage" at bounding box center [122, 18] width 185 height 13
